Goal: Information Seeking & Learning: Learn about a topic

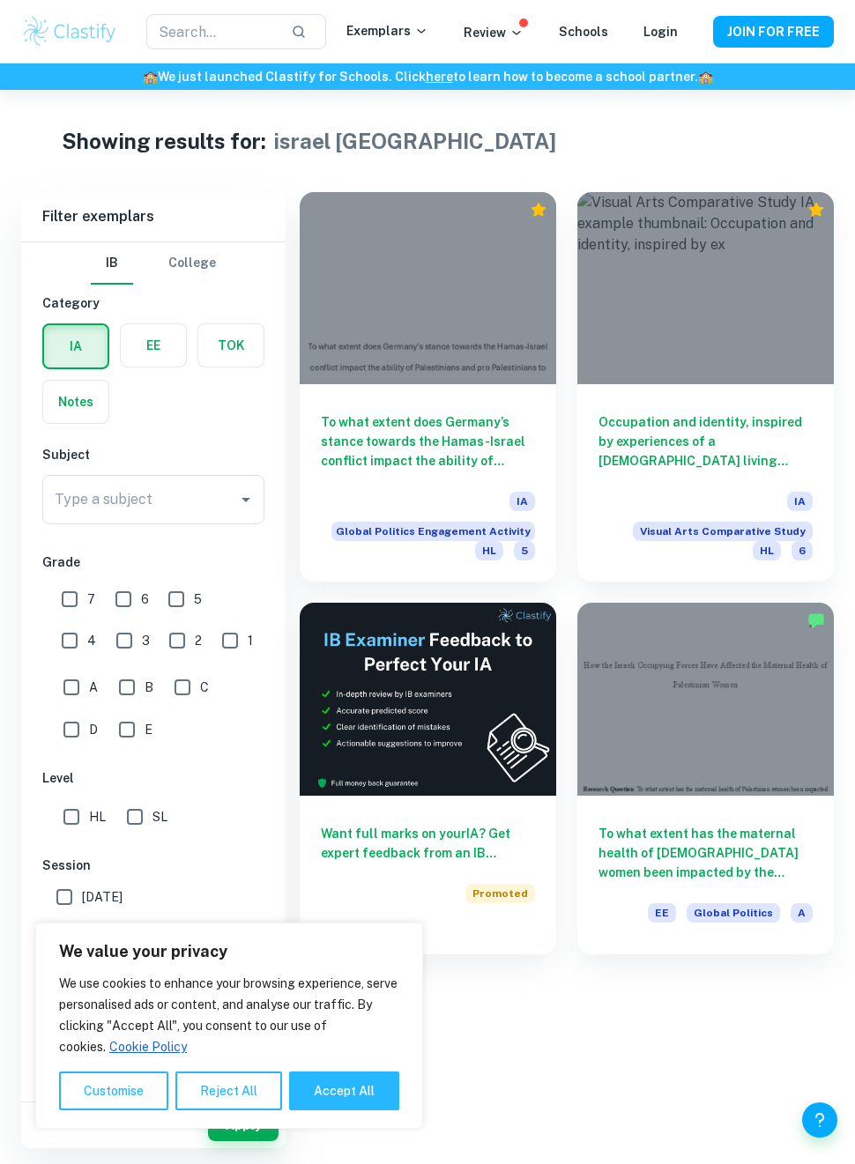
click at [241, 41] on input "text" at bounding box center [211, 31] width 130 height 35
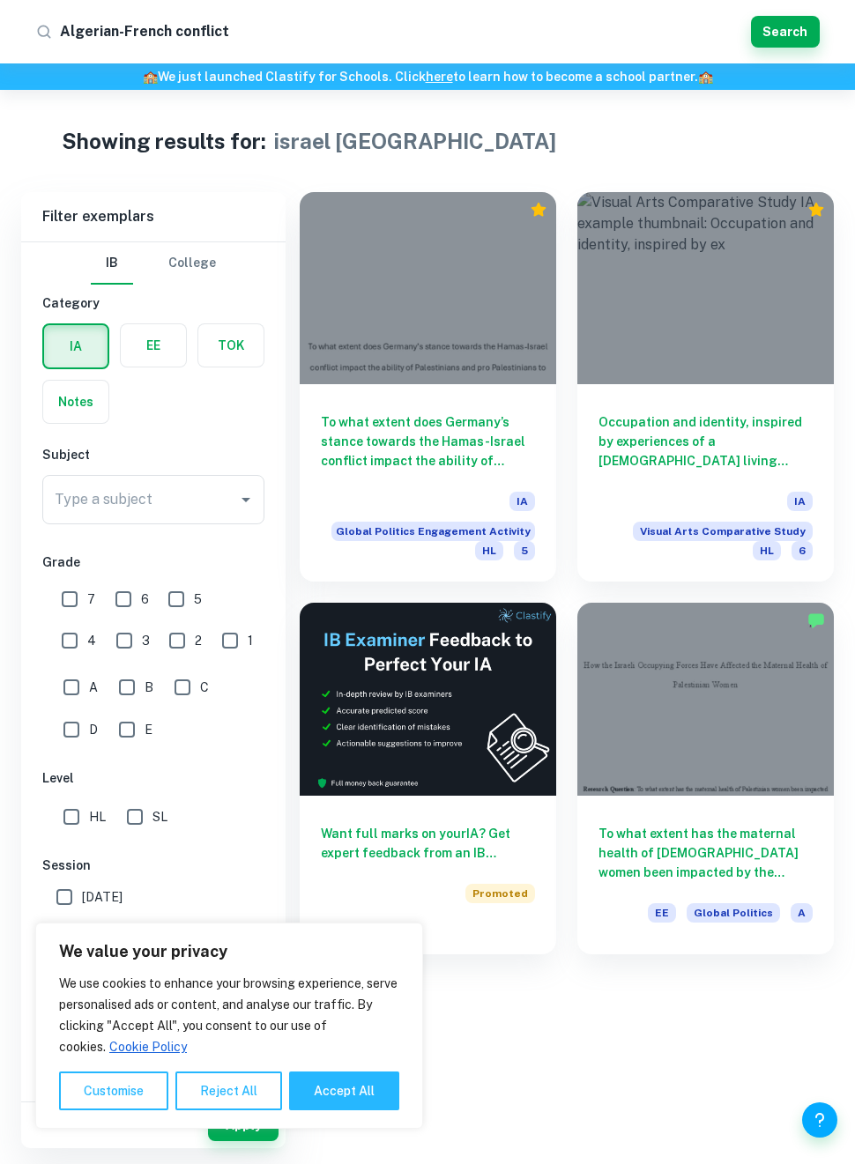
type input "Algerian-French conflicts"
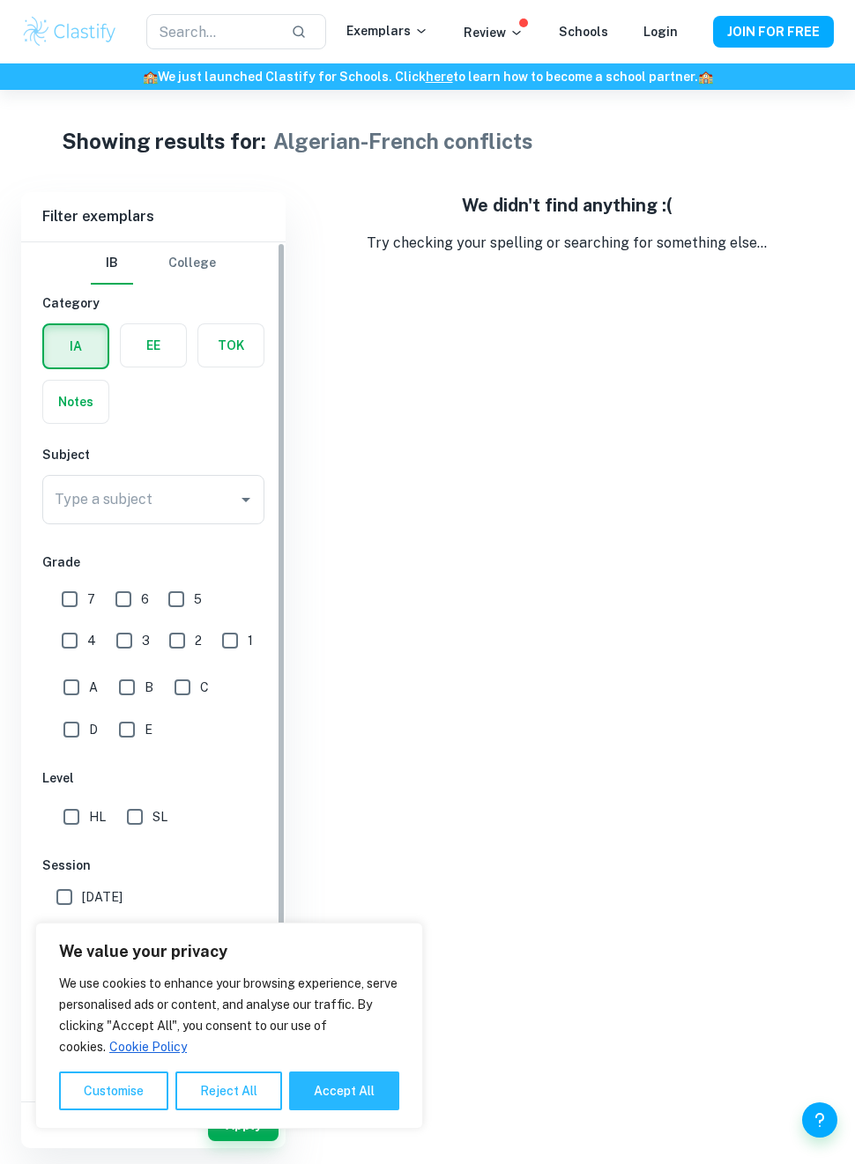
click at [156, 347] on label "button" at bounding box center [153, 345] width 65 height 42
click at [0, 0] on input "radio" at bounding box center [0, 0] width 0 height 0
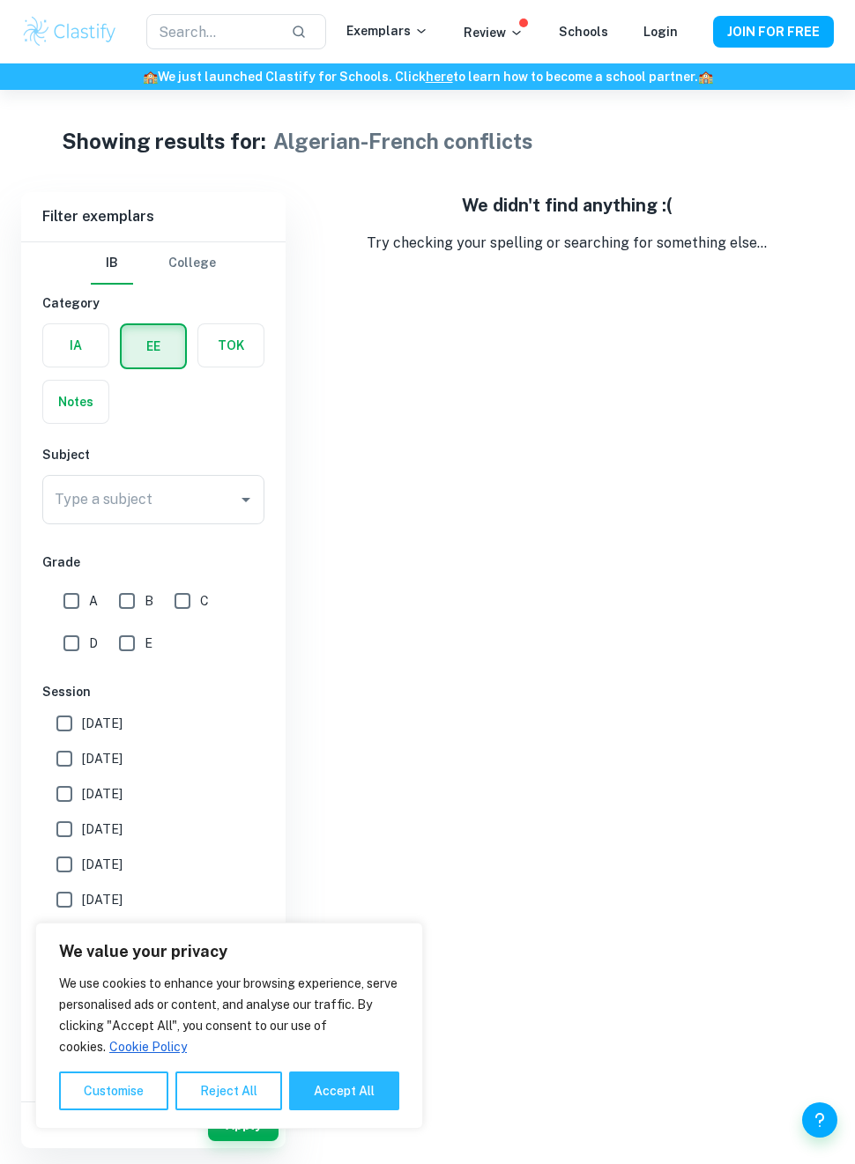
click at [221, 42] on input "text" at bounding box center [211, 31] width 130 height 35
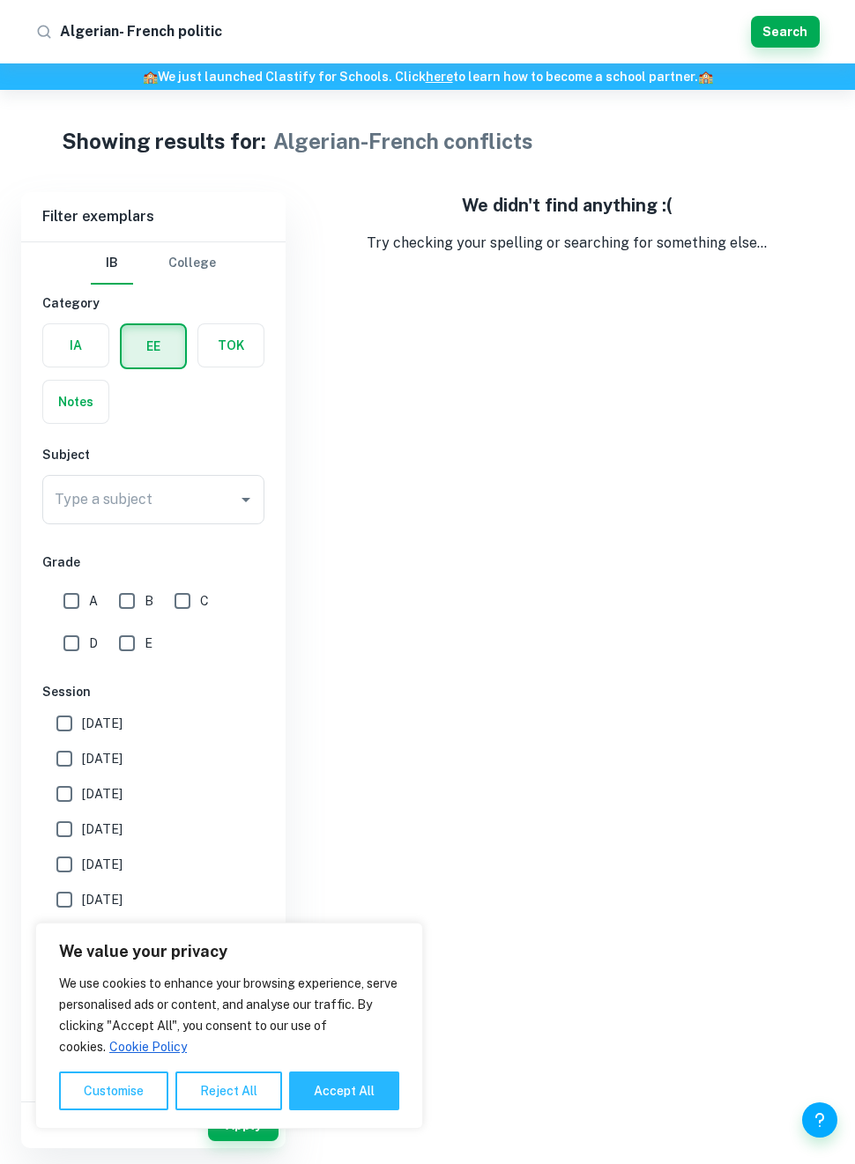
type input "Algerian- French politics"
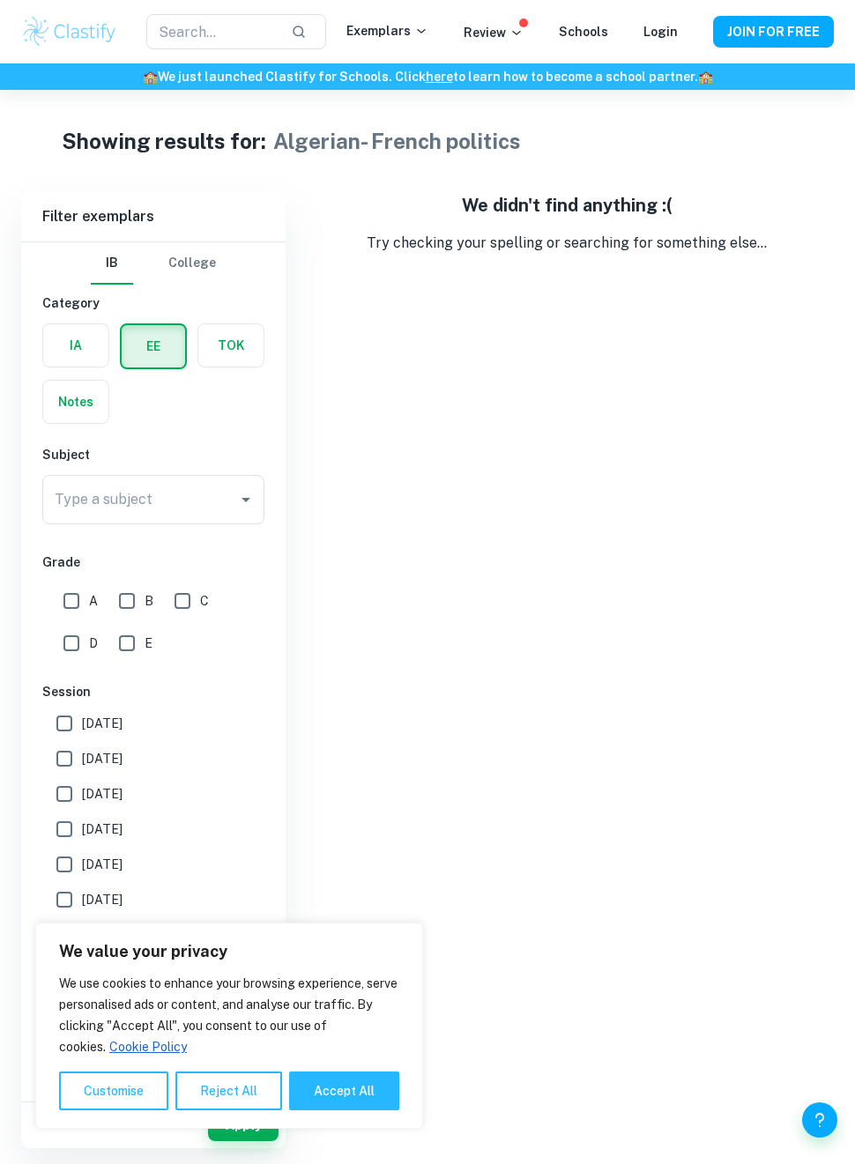
click at [345, 1098] on button "Accept All" at bounding box center [344, 1091] width 110 height 39
checkbox input "true"
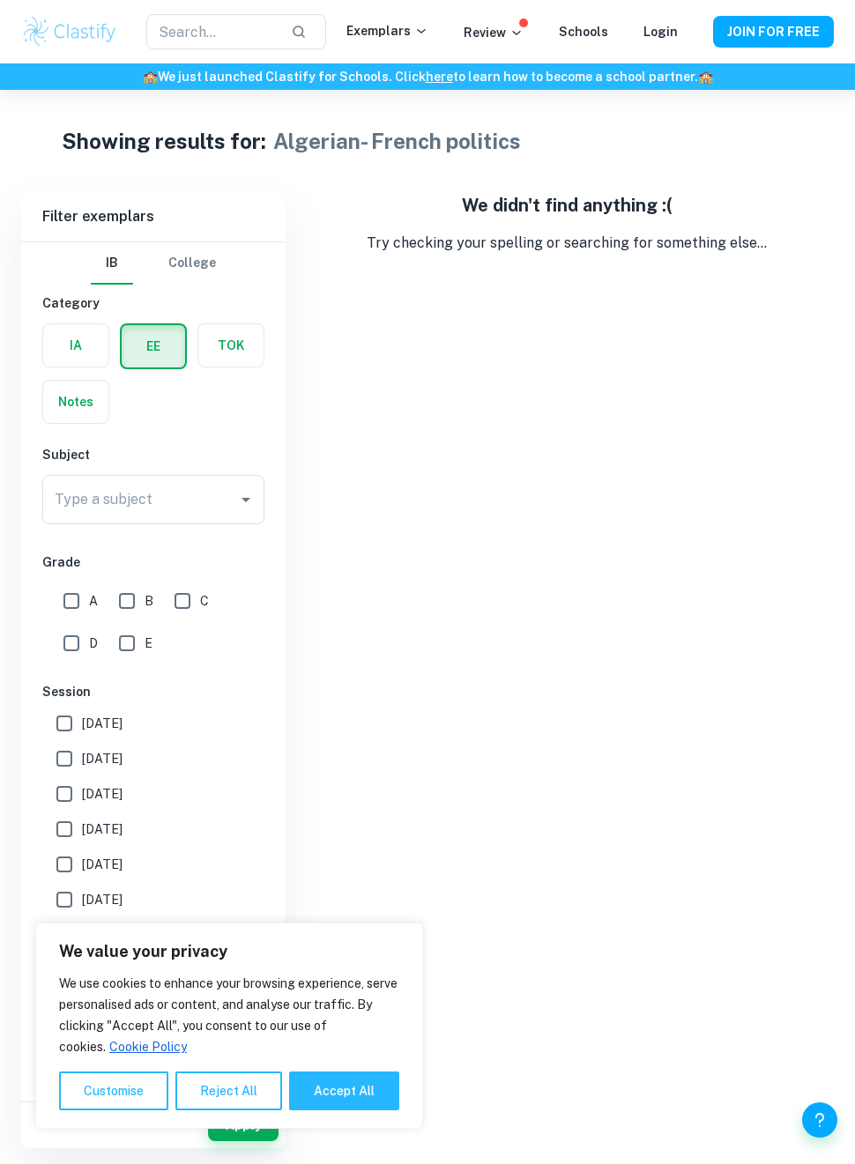
checkbox input "true"
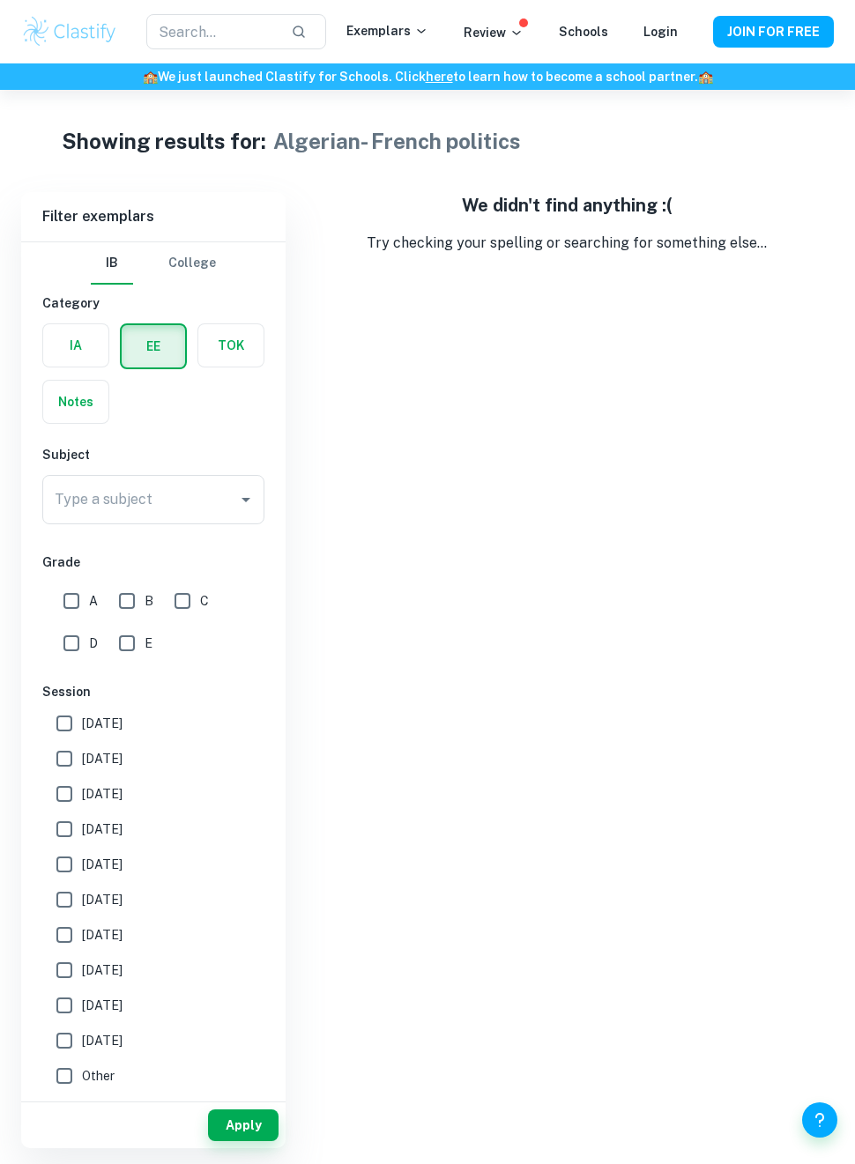
click at [229, 47] on input "text" at bounding box center [211, 31] width 130 height 35
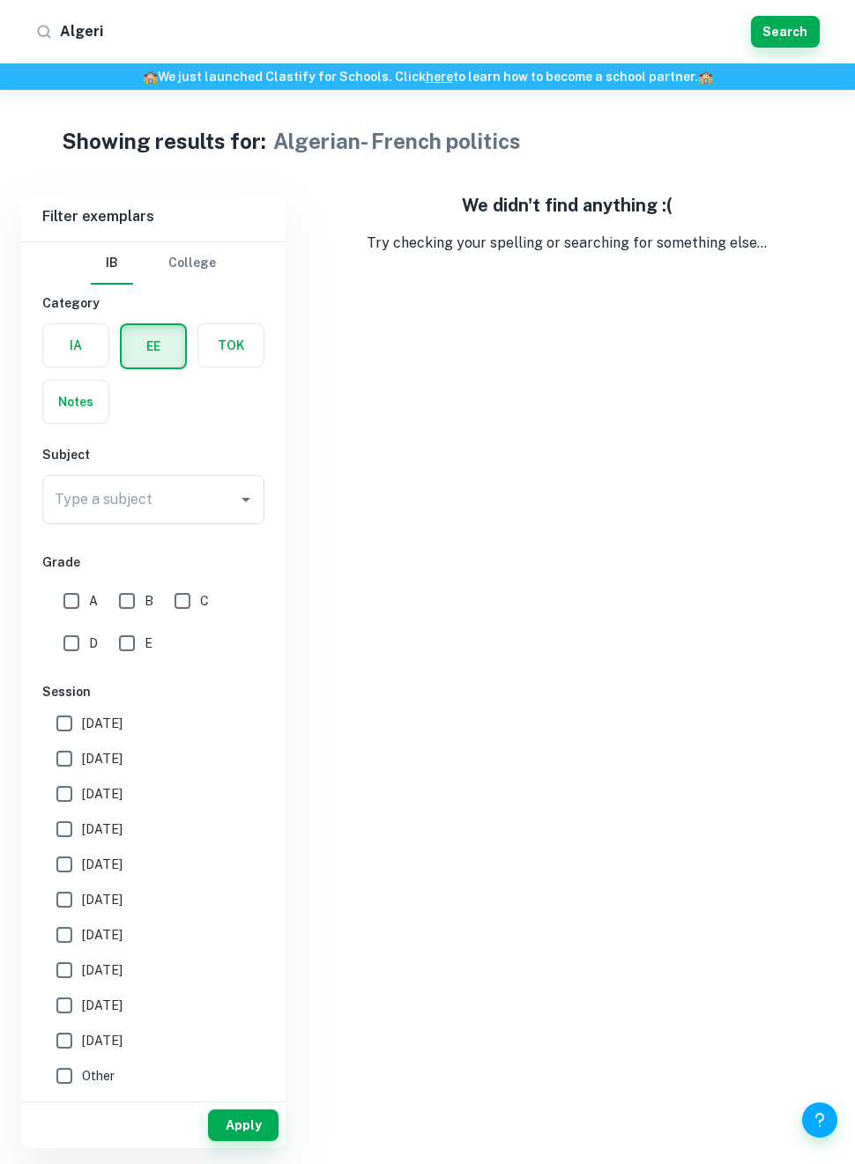
type input "[GEOGRAPHIC_DATA]"
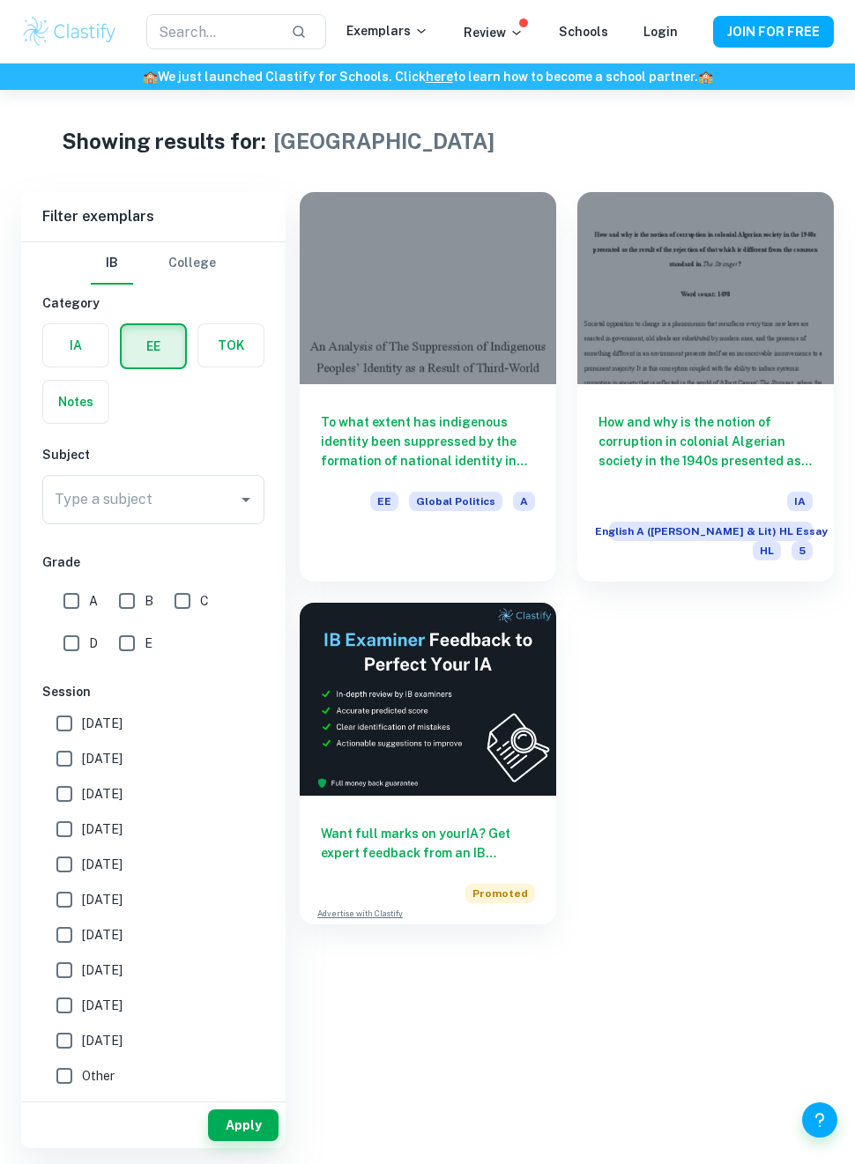
click at [384, 405] on div "To what extent has indigenous identity been suppressed by the formation of nati…" at bounding box center [428, 463] width 256 height 159
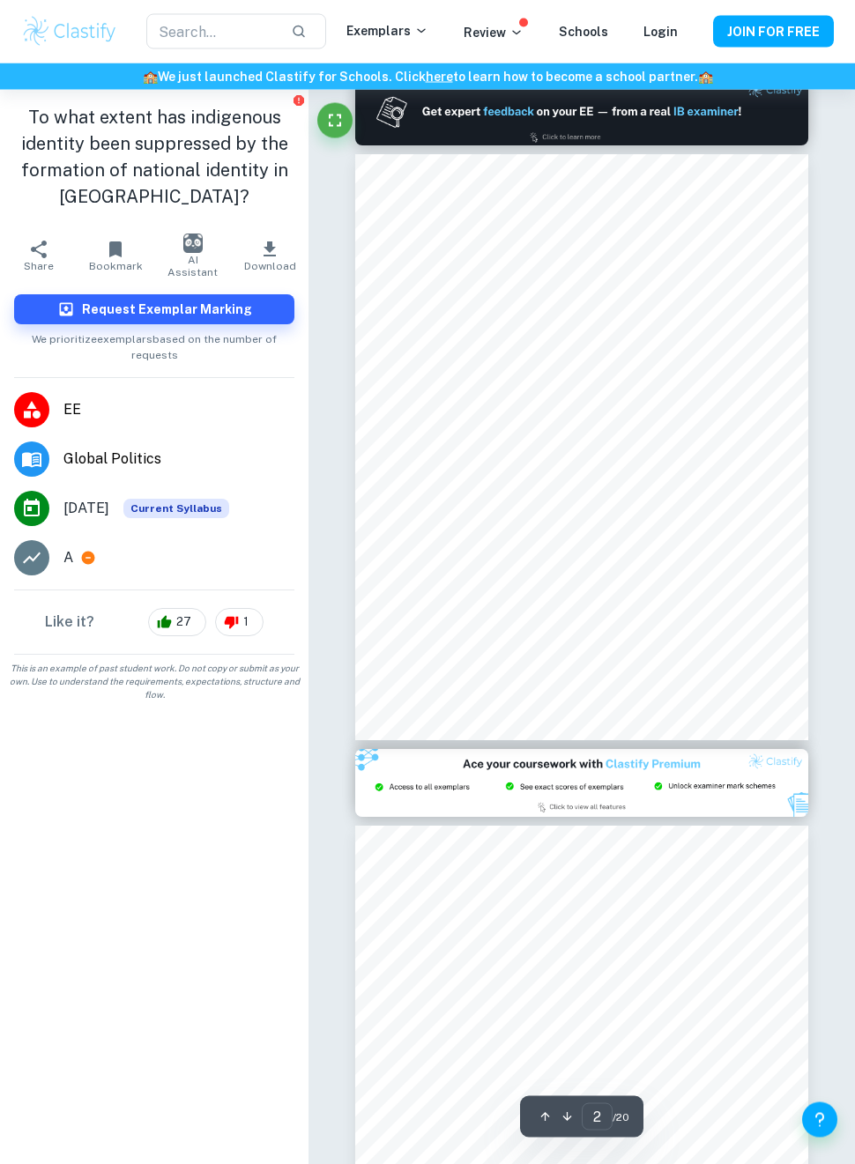
scroll to position [538, 0]
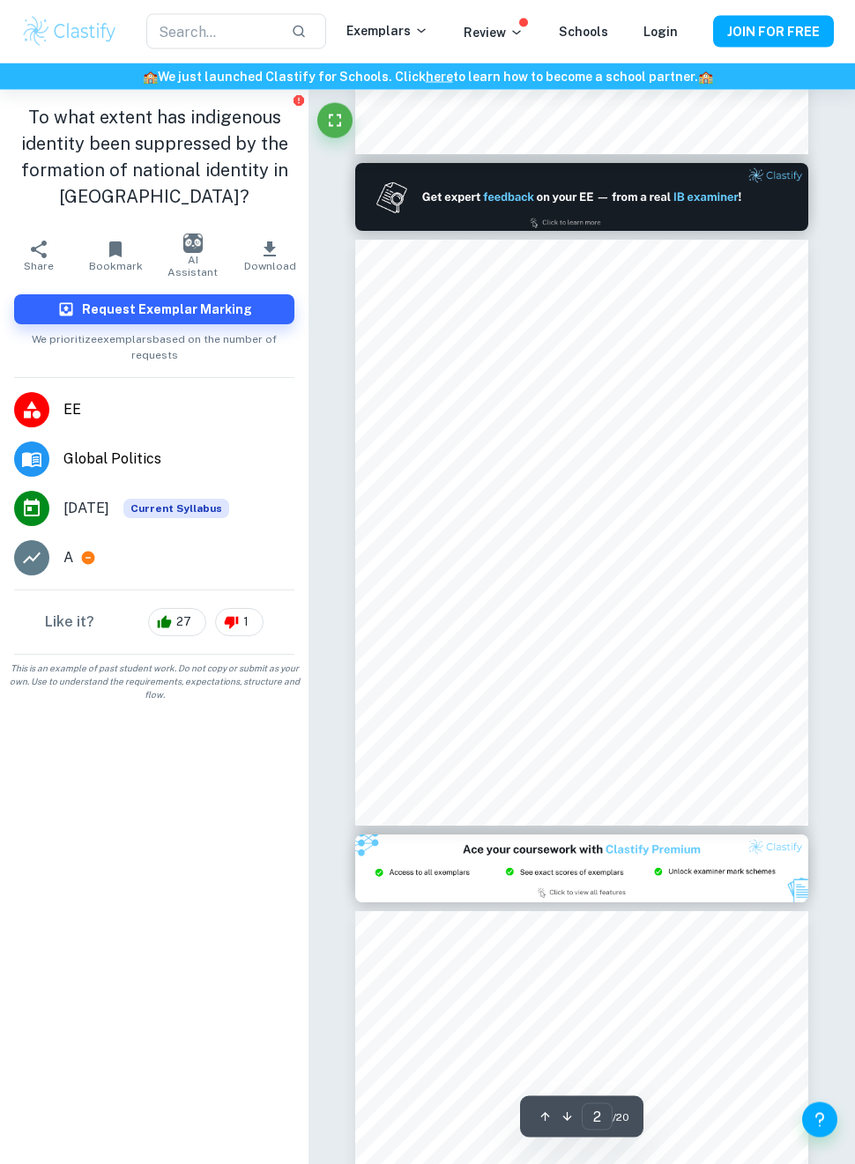
type input "1"
